Goal: Task Accomplishment & Management: Complete application form

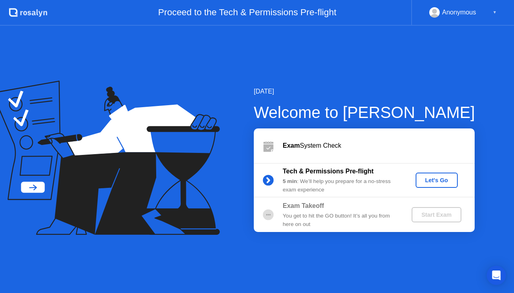
click at [438, 180] on div "Let's Go" at bounding box center [437, 180] width 36 height 6
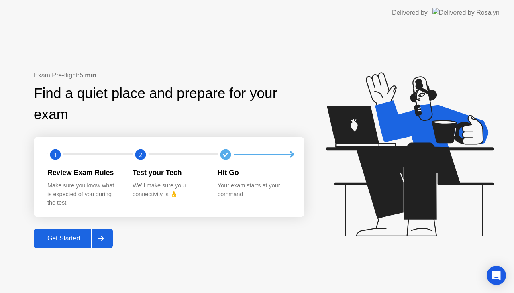
click at [81, 246] on button "Get Started" at bounding box center [73, 238] width 79 height 19
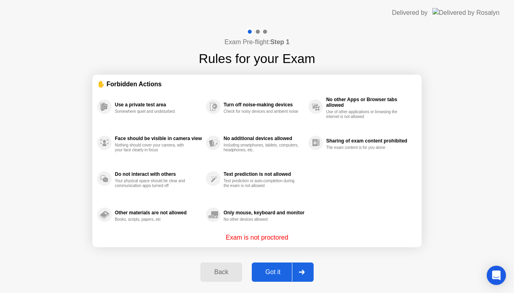
click at [285, 272] on div "Got it" at bounding box center [273, 272] width 38 height 7
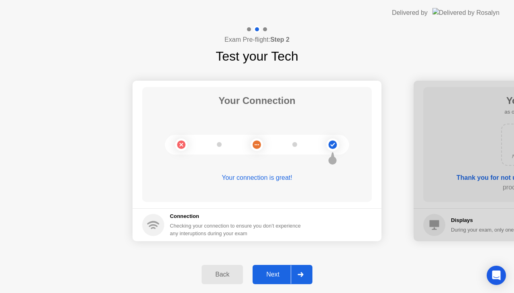
click at [285, 272] on div "Next" at bounding box center [273, 274] width 36 height 7
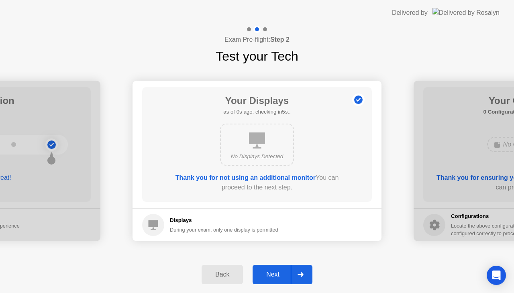
click at [285, 272] on div "Next" at bounding box center [273, 274] width 36 height 7
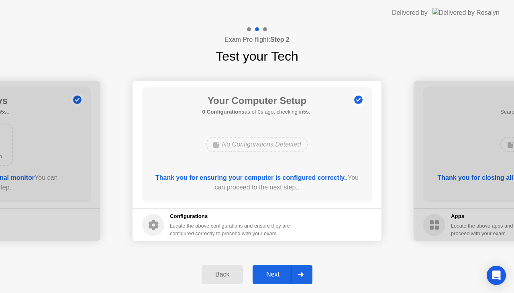
click at [285, 272] on div "Next" at bounding box center [273, 274] width 36 height 7
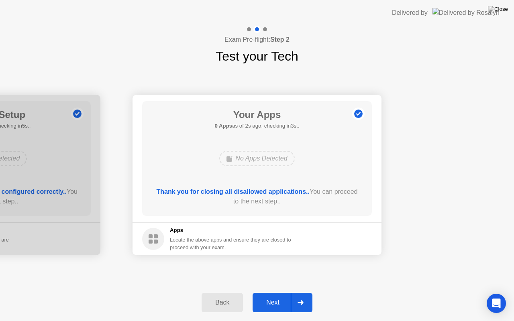
click at [300, 293] on icon at bounding box center [301, 303] width 6 height 5
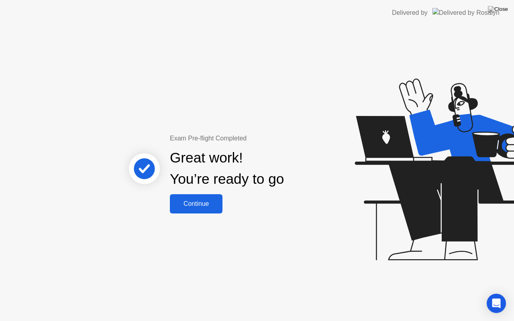
click at [219, 201] on div "Continue" at bounding box center [196, 204] width 48 height 7
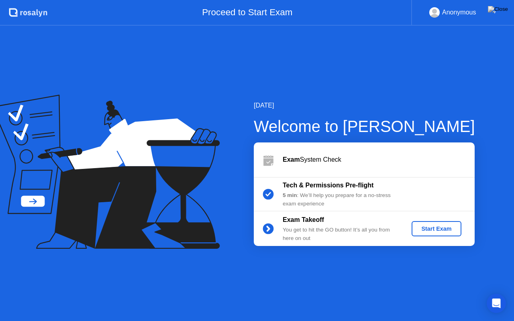
click at [234, 103] on div "[DATE] Welcome to [PERSON_NAME] Exam System Check Tech & Permissions Pre-flight…" at bounding box center [351, 173] width 247 height 145
click at [446, 229] on div "Start Exam" at bounding box center [436, 229] width 43 height 6
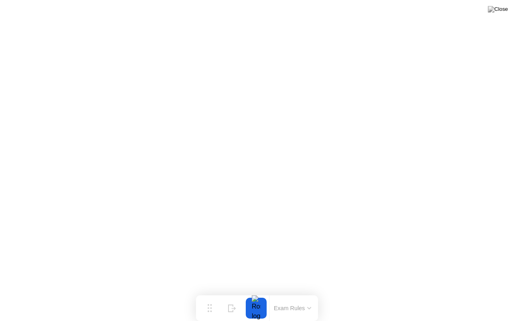
click at [278, 293] on button "Exam Rules" at bounding box center [293, 308] width 43 height 7
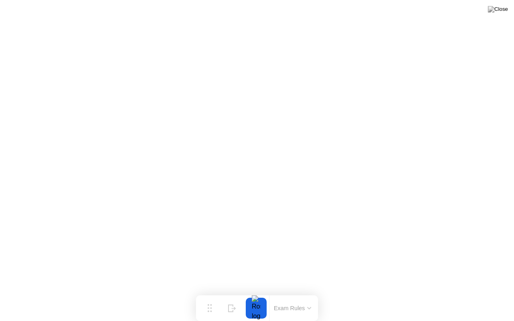
click at [288, 293] on button "Exam Rules" at bounding box center [293, 308] width 43 height 7
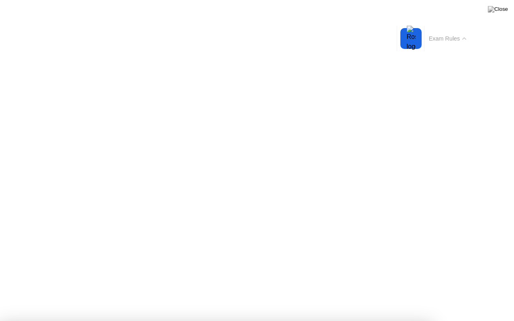
click at [449, 40] on button "Exam Rules" at bounding box center [448, 38] width 43 height 7
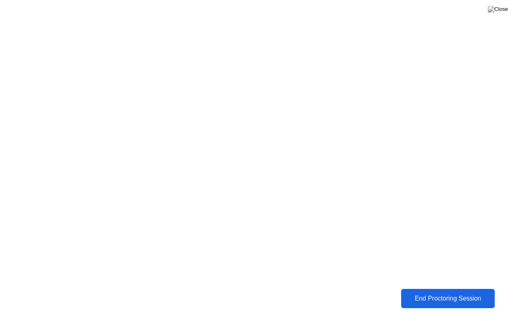
click at [441, 293] on div "End Proctoring Session" at bounding box center [448, 298] width 89 height 7
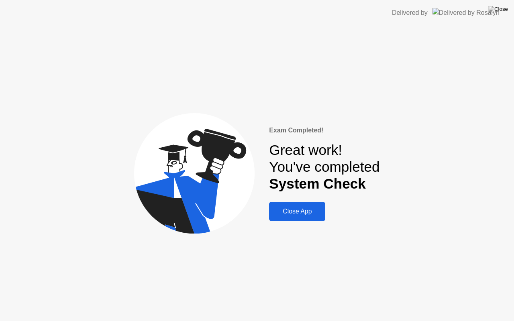
click at [504, 12] on img at bounding box center [498, 9] width 20 height 6
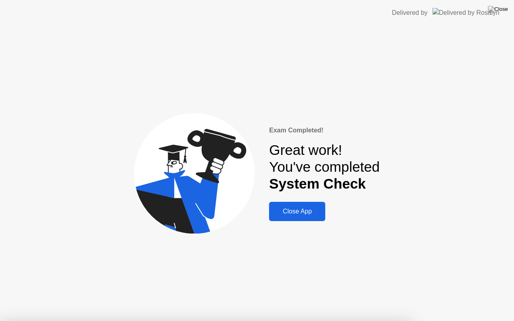
click at [293, 293] on div at bounding box center [257, 321] width 514 height 0
click at [296, 204] on button "Close App" at bounding box center [297, 211] width 56 height 19
